Goal: Browse casually: Explore the website without a specific task or goal

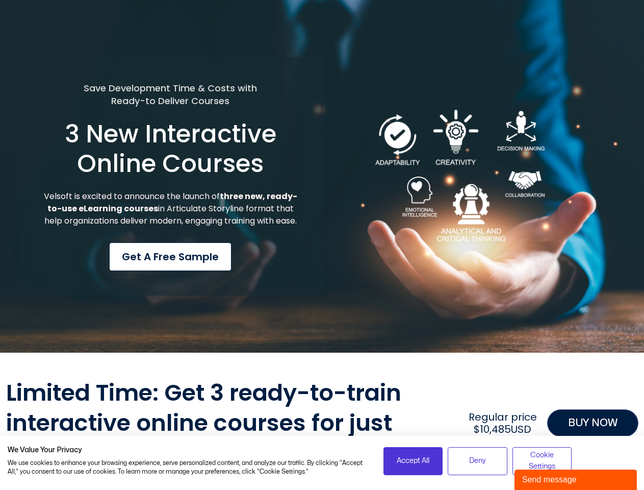
click at [322, 245] on div "Save Development Time & Costs with Ready-to Deliver Courses 3 New Interactive O…" at bounding box center [171, 176] width 306 height 239
click at [413, 461] on span "Accept All" at bounding box center [413, 460] width 33 height 11
click at [478, 461] on span "Deny" at bounding box center [477, 460] width 17 height 11
click at [542, 461] on span "Cookie Settings" at bounding box center [542, 461] width 46 height 23
click at [576, 480] on div "Send message" at bounding box center [575, 479] width 107 height 12
